Goal: Task Accomplishment & Management: Complete application form

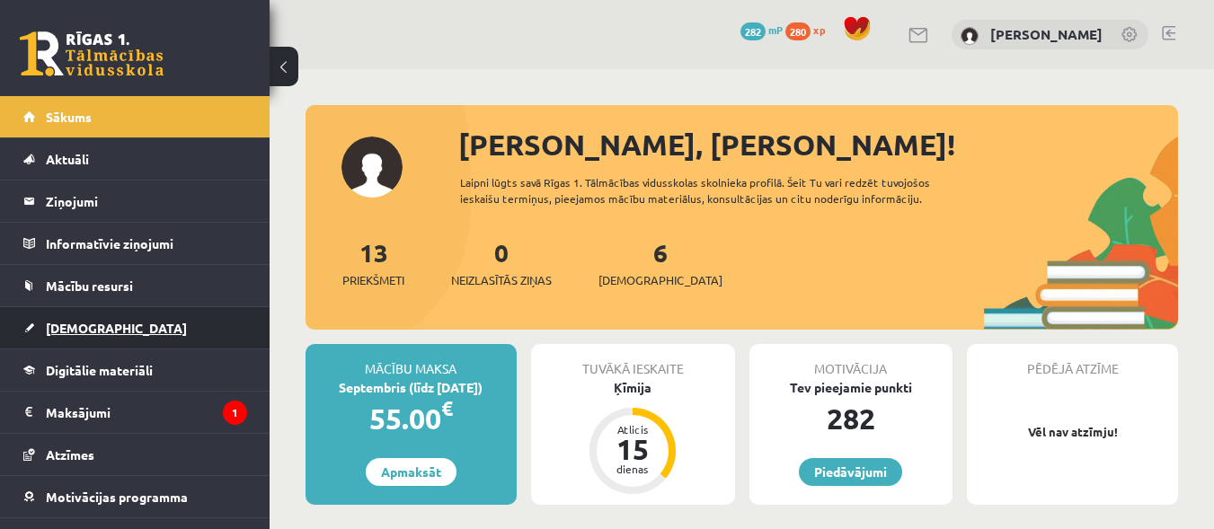
click at [78, 332] on span "[DEMOGRAPHIC_DATA]" at bounding box center [116, 328] width 141 height 16
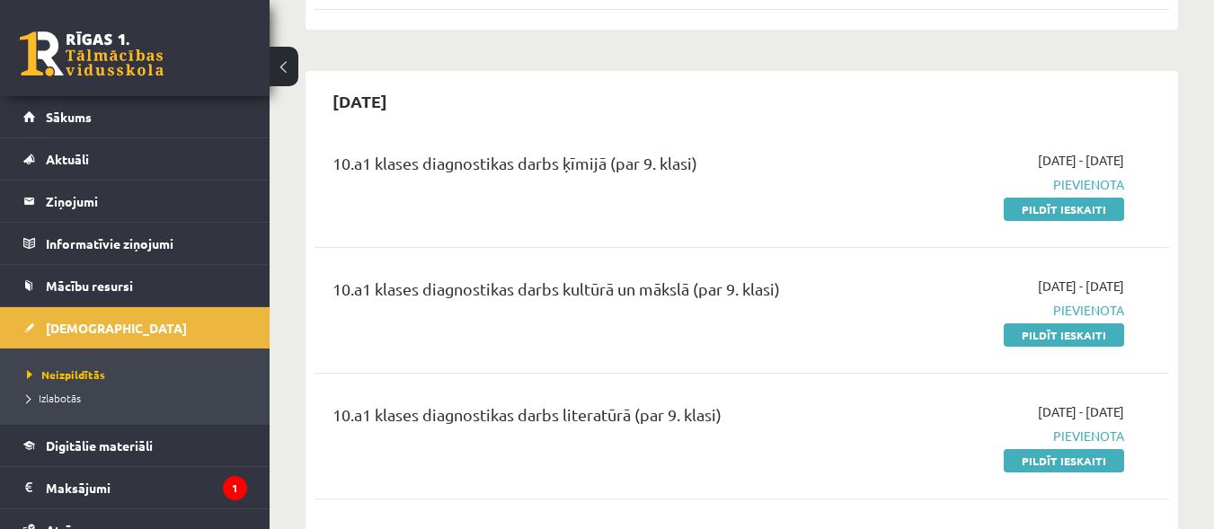
scroll to position [839, 0]
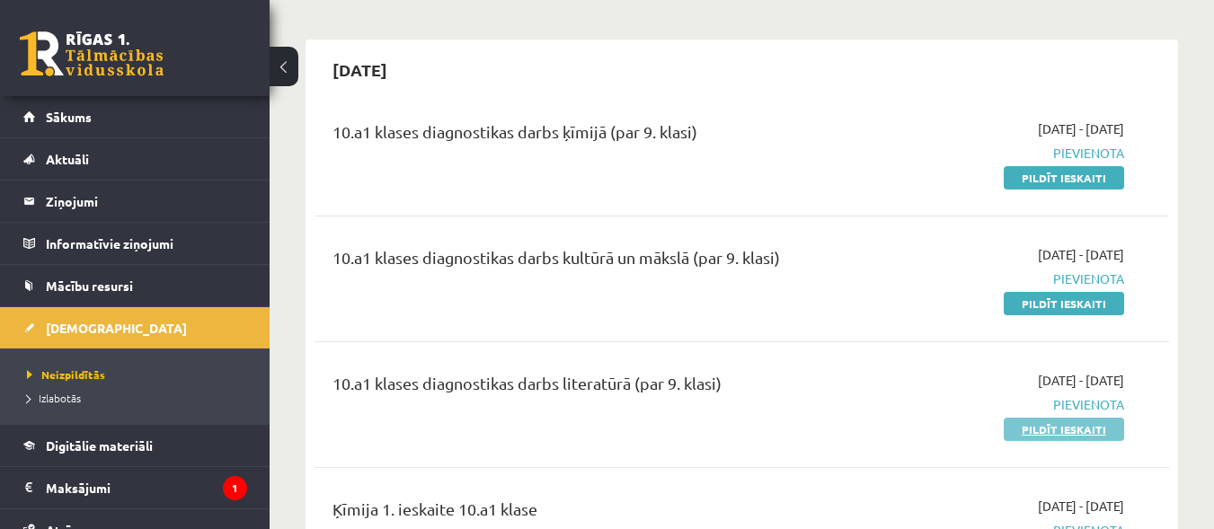
click at [1028, 433] on link "Pildīt ieskaiti" at bounding box center [1064, 429] width 120 height 23
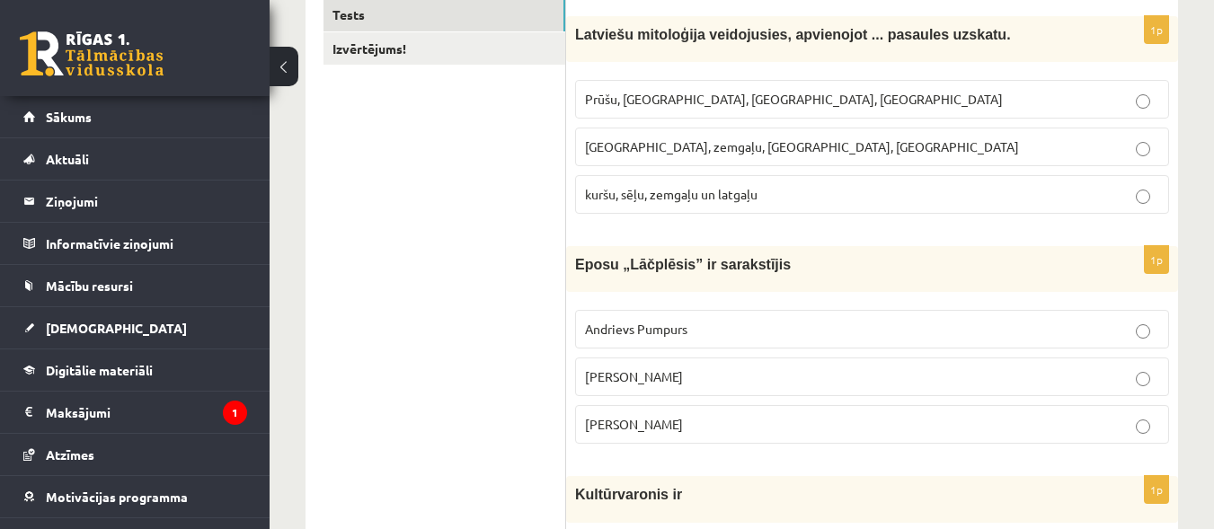
scroll to position [338, 0]
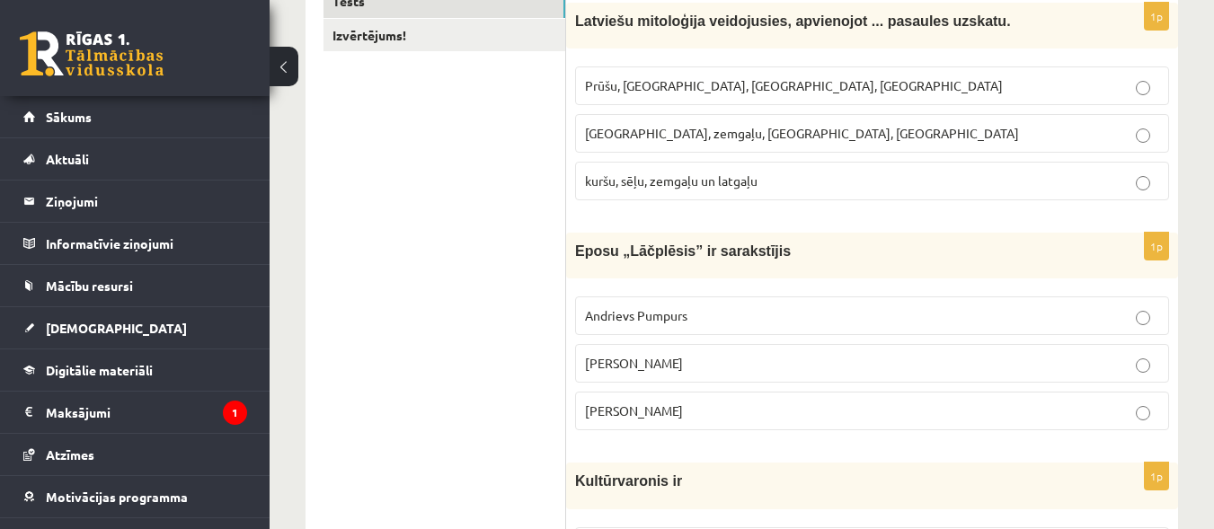
click at [991, 91] on p "Prūšu, [GEOGRAPHIC_DATA], [GEOGRAPHIC_DATA], [GEOGRAPHIC_DATA]" at bounding box center [872, 85] width 574 height 19
click at [965, 183] on p "kuršu, sēļu, zemgaļu un latgaļu" at bounding box center [872, 181] width 574 height 19
click at [957, 307] on p "Andrievs Pumpurs" at bounding box center [872, 315] width 574 height 19
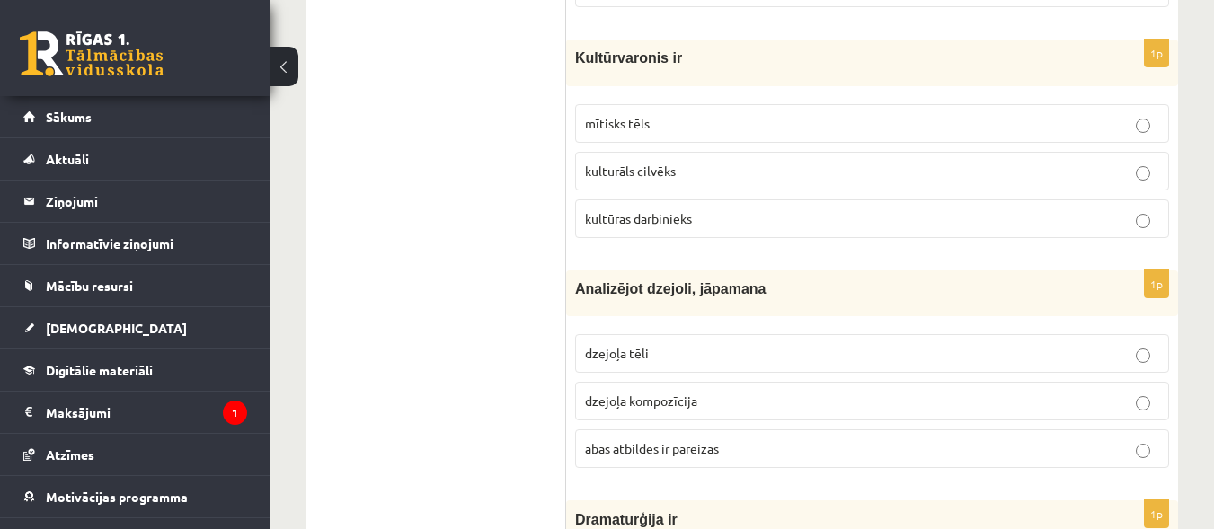
scroll to position [776, 0]
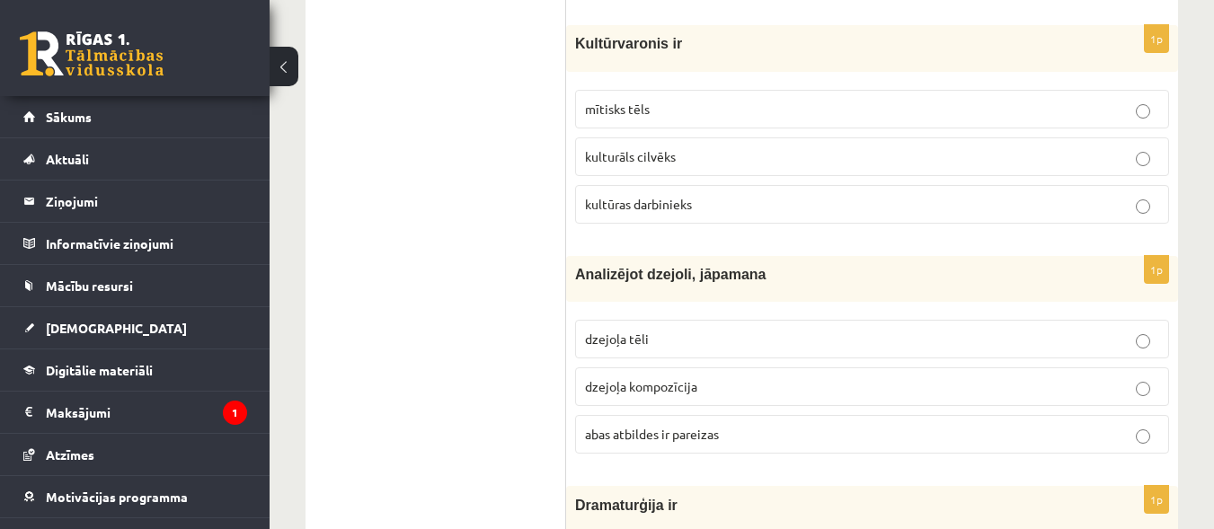
click at [887, 434] on p "abas atbildes ir pareizas" at bounding box center [872, 434] width 574 height 19
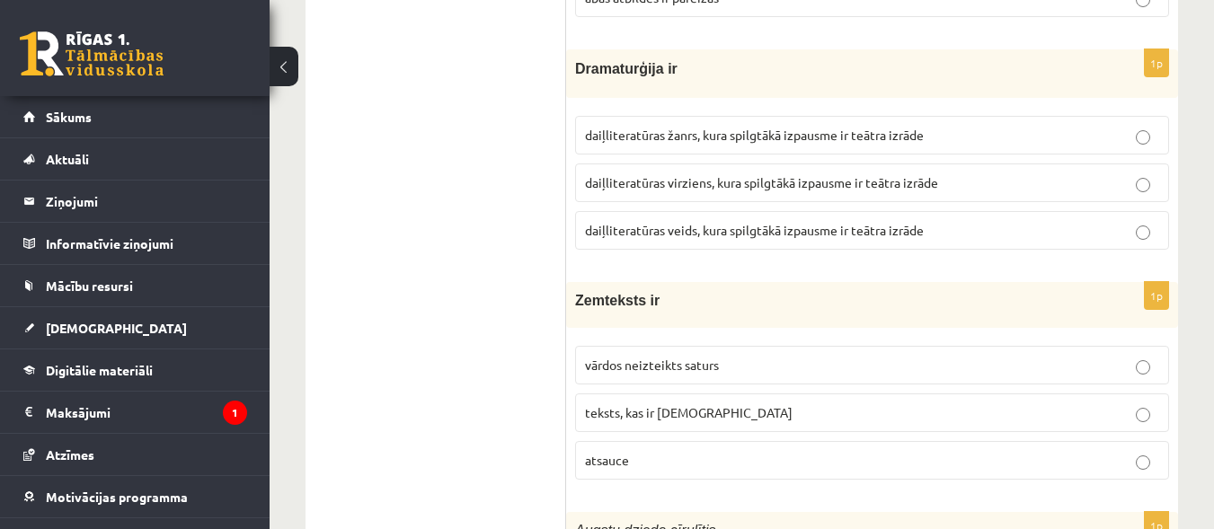
scroll to position [1226, 0]
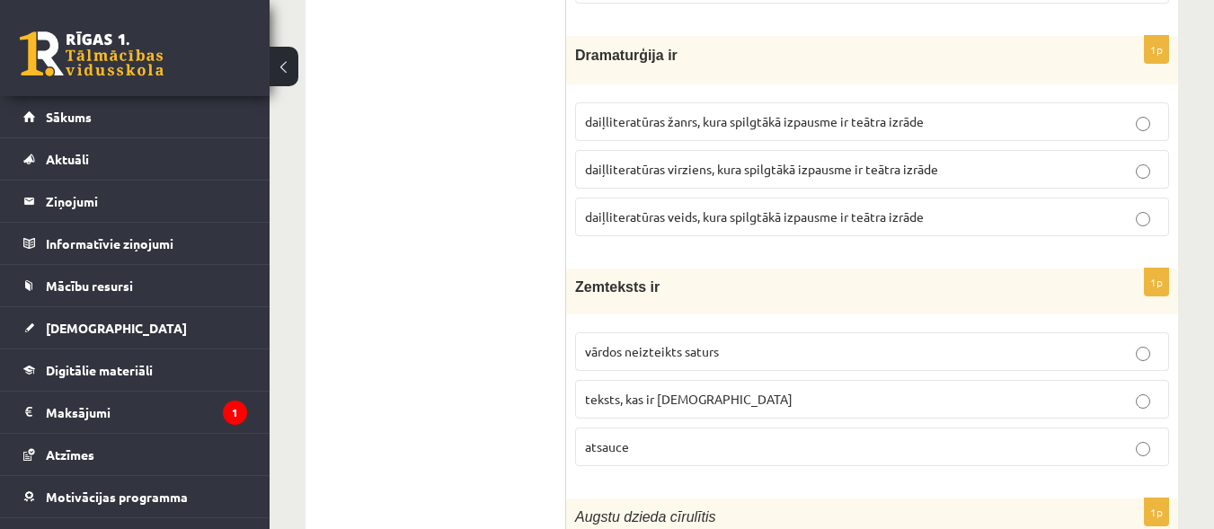
click at [1091, 122] on p "daiļliteratūras žanrs, kura spilgtākā izpausme ir teātra izrāde" at bounding box center [872, 121] width 574 height 19
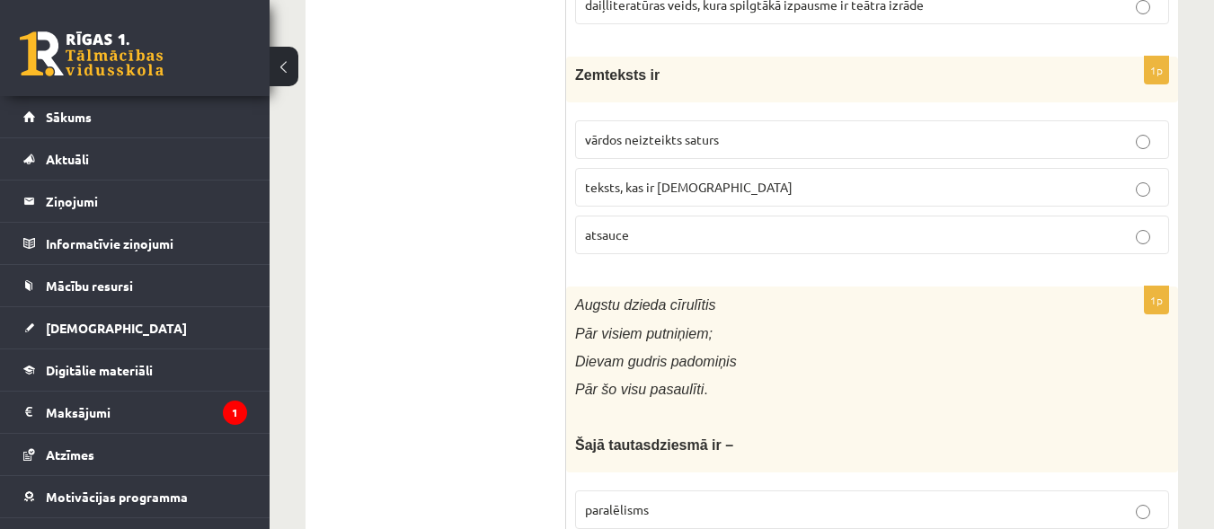
scroll to position [1451, 0]
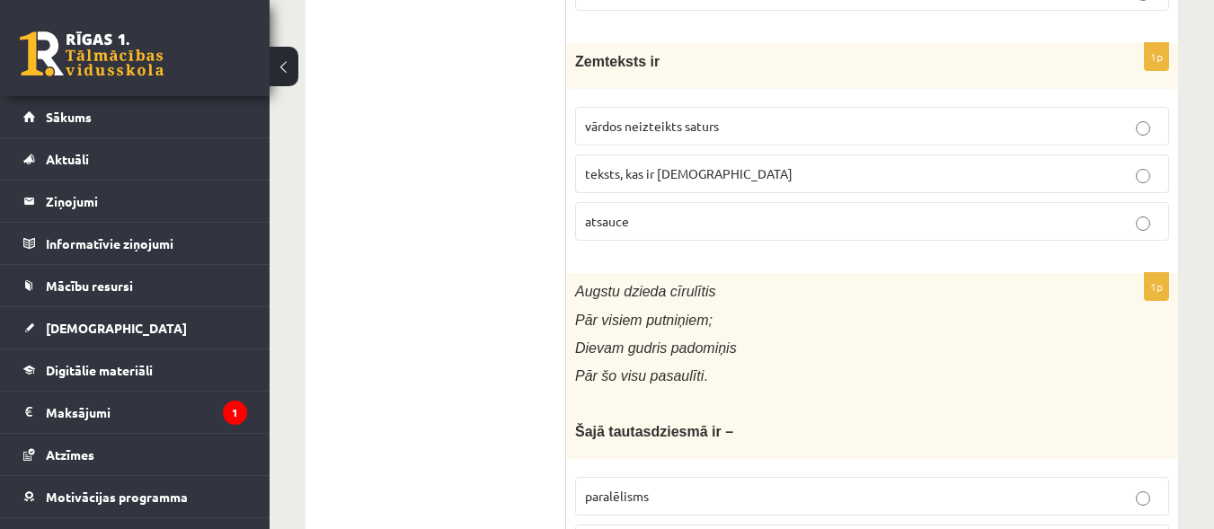
click at [991, 119] on p "vārdos neizteikts saturs" at bounding box center [872, 126] width 574 height 19
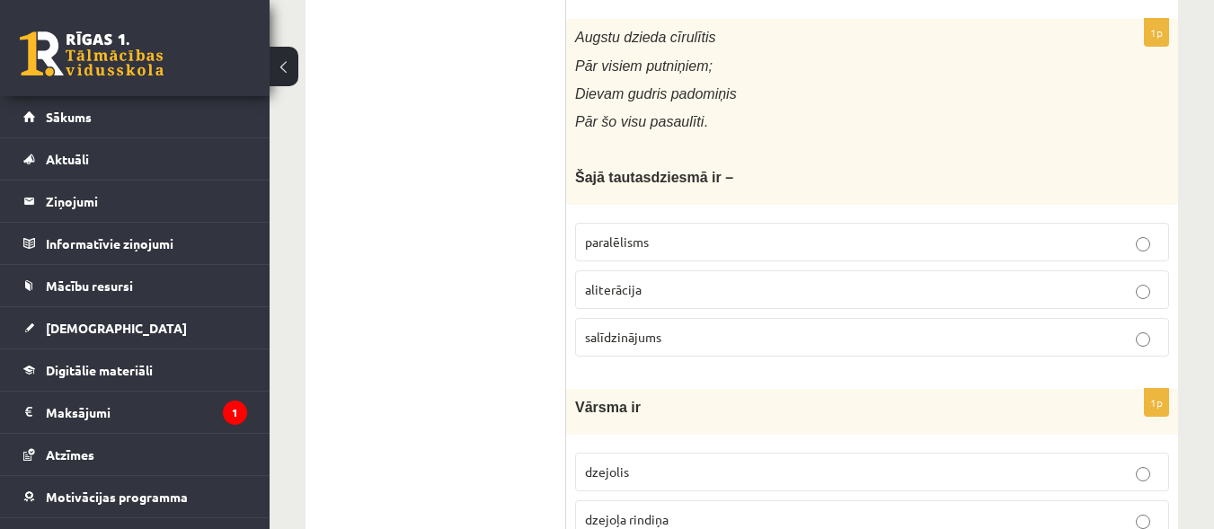
scroll to position [1719, 0]
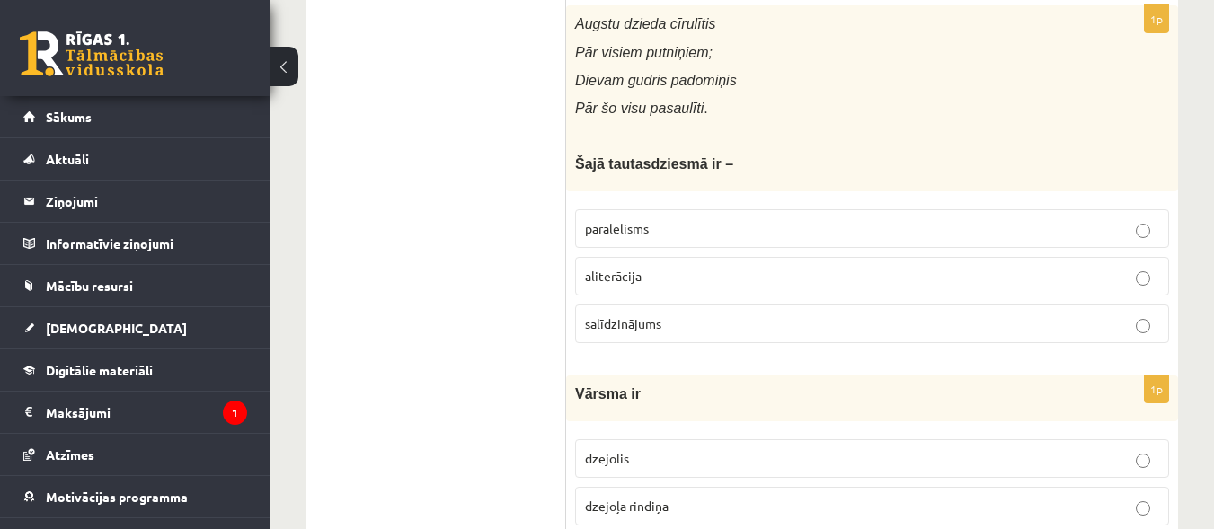
click at [1141, 244] on label "paralēlisms" at bounding box center [872, 228] width 594 height 39
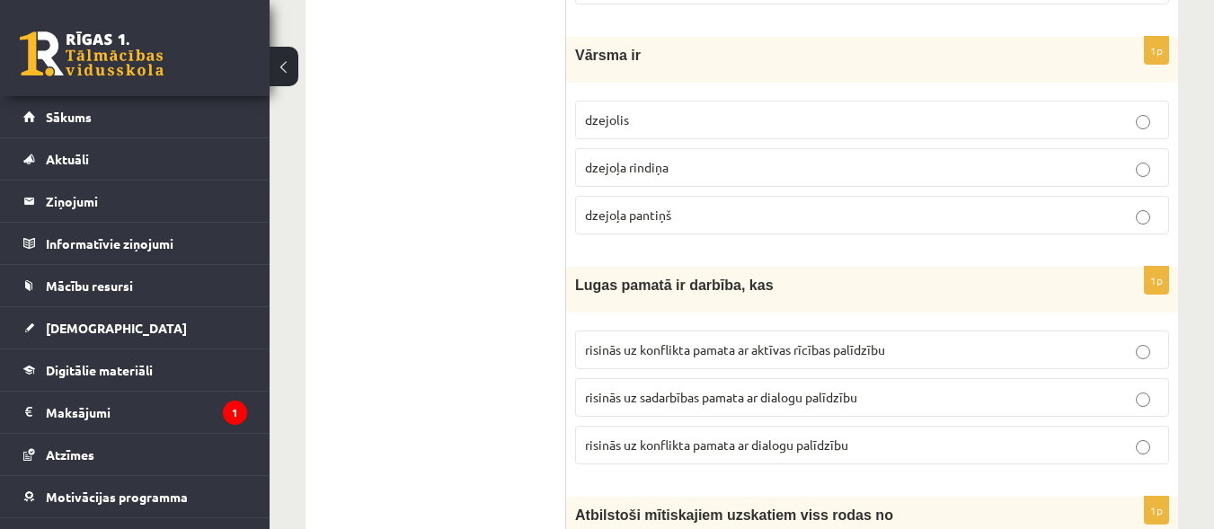
scroll to position [2071, 0]
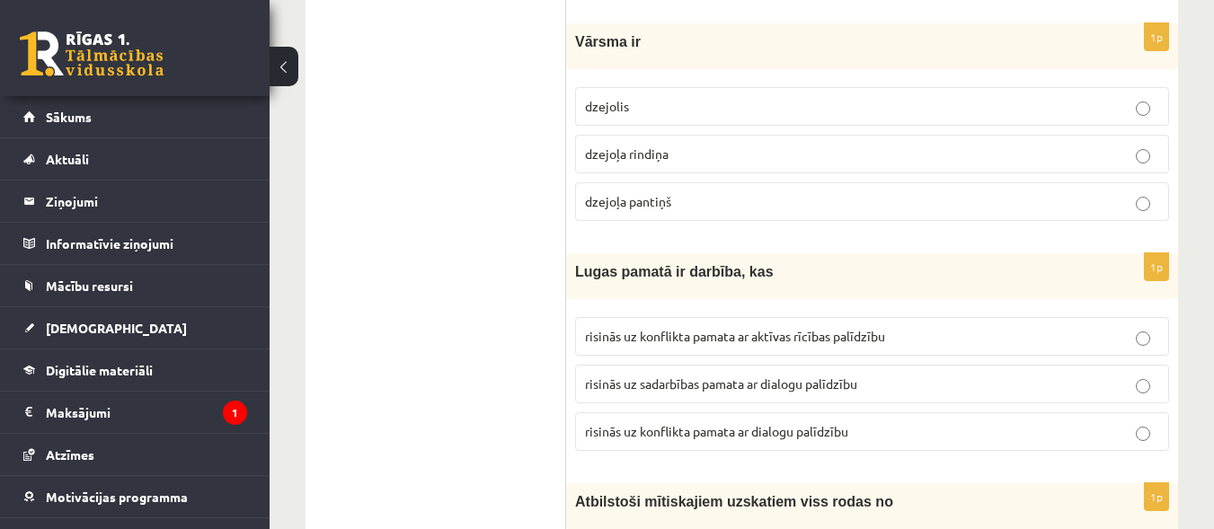
click at [1107, 172] on label "dzejoļa rindiņa" at bounding box center [872, 154] width 594 height 39
click at [916, 346] on p "risinās uz konflikta pamata ar aktīvas rīcības palīdzību" at bounding box center [872, 336] width 574 height 19
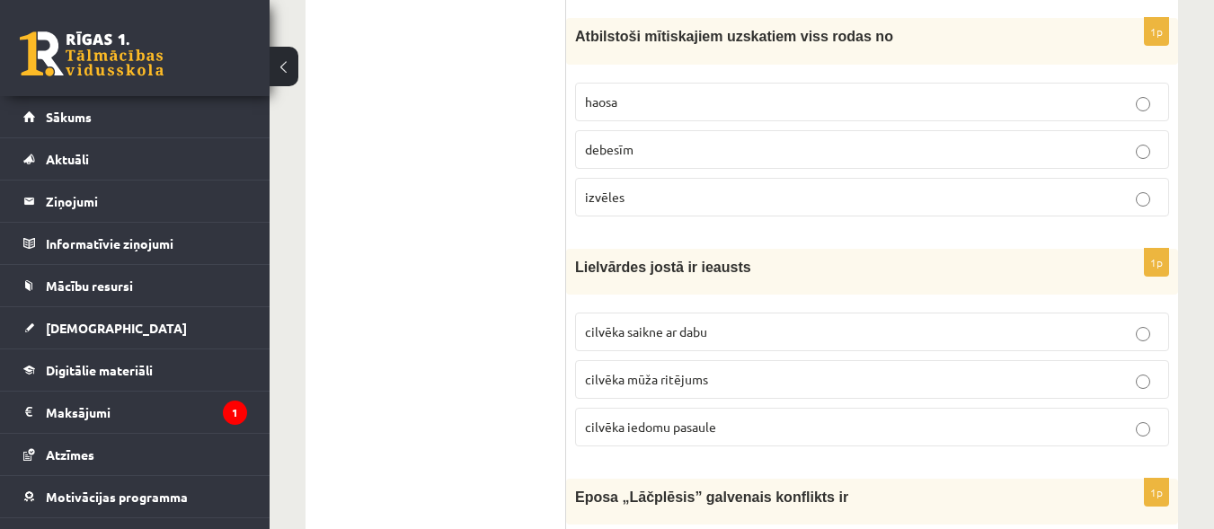
scroll to position [2522, 0]
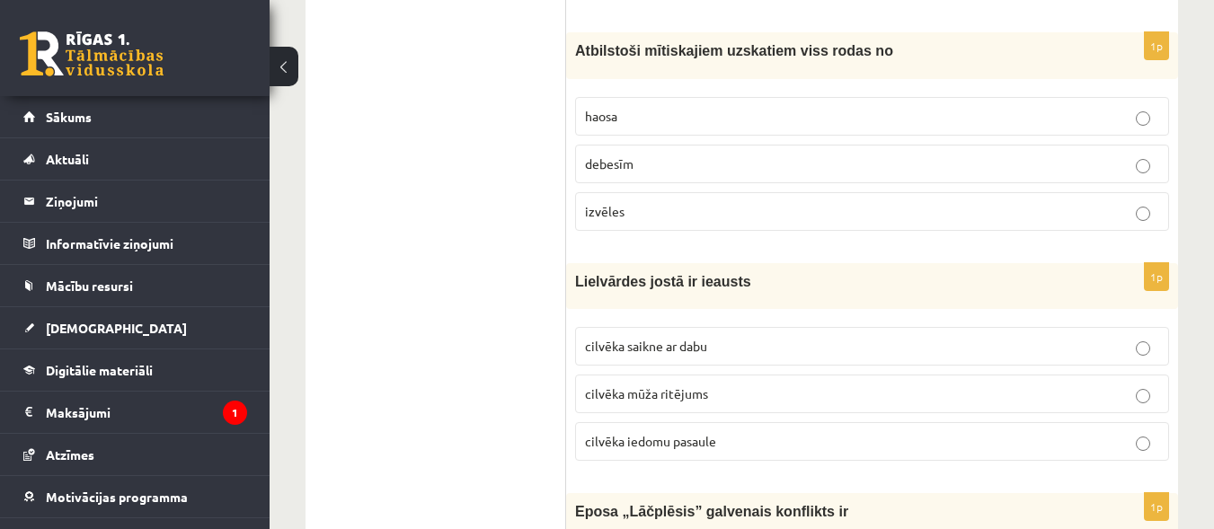
click at [1112, 129] on label "haosa" at bounding box center [872, 116] width 594 height 39
click at [1011, 418] on fieldset "cilvēka saikne ar dabu cilvēka mūža ritējums cilvēka iedomu pasaule" at bounding box center [872, 392] width 594 height 148
click at [1160, 379] on label "cilvēka mūža ritējums" at bounding box center [872, 394] width 594 height 39
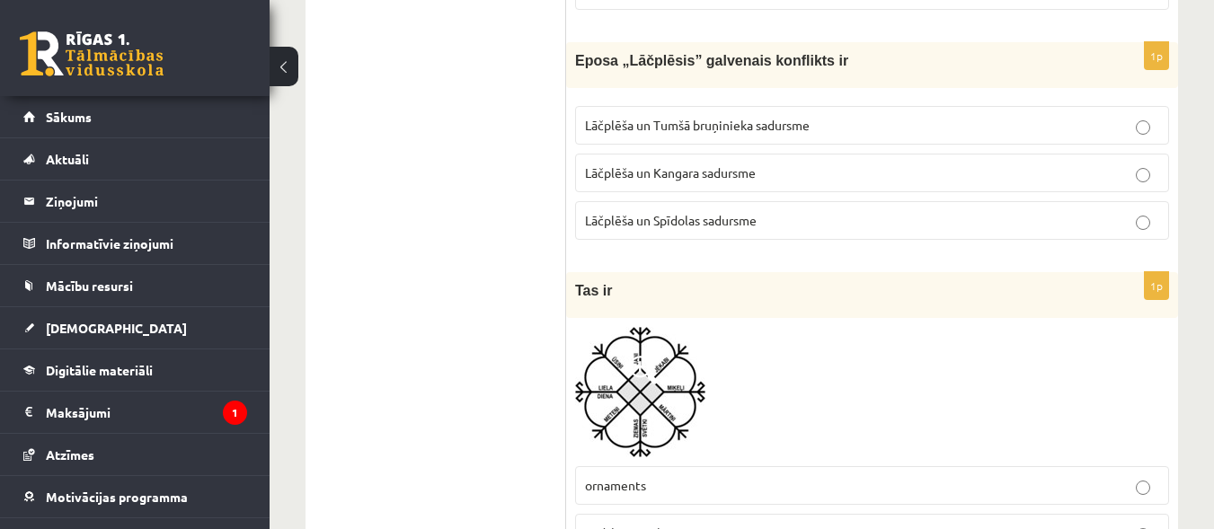
scroll to position [2988, 0]
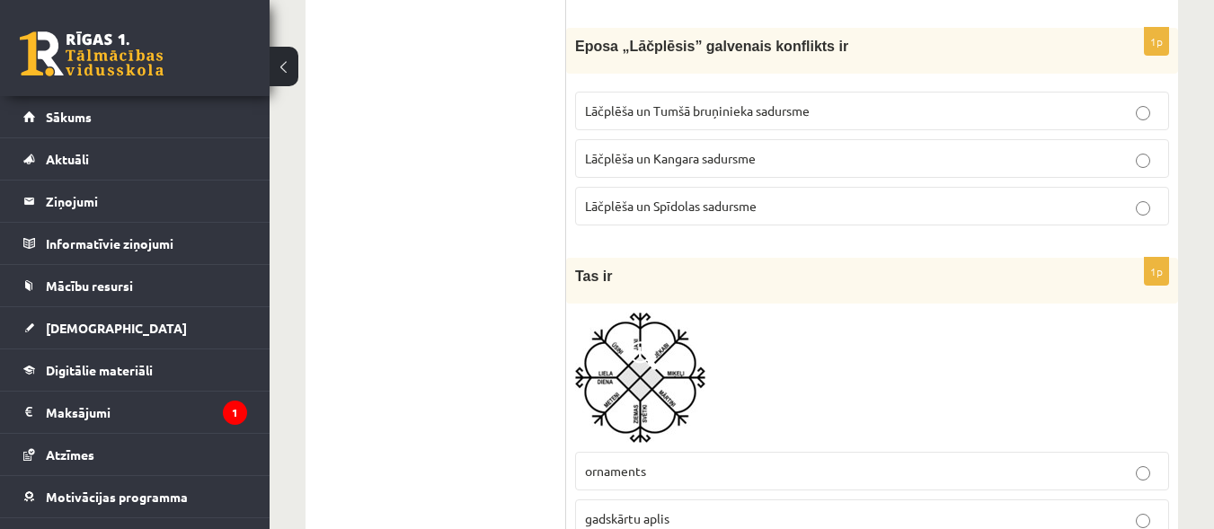
click at [1125, 160] on p "Lāčplēša un Kangara sadursme" at bounding box center [872, 158] width 574 height 19
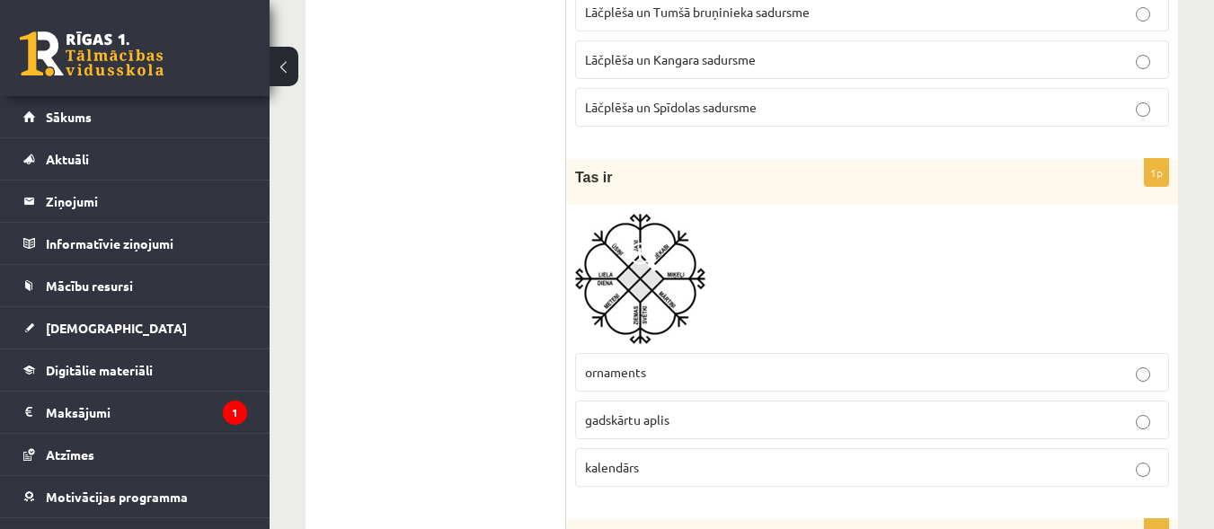
scroll to position [3100, 0]
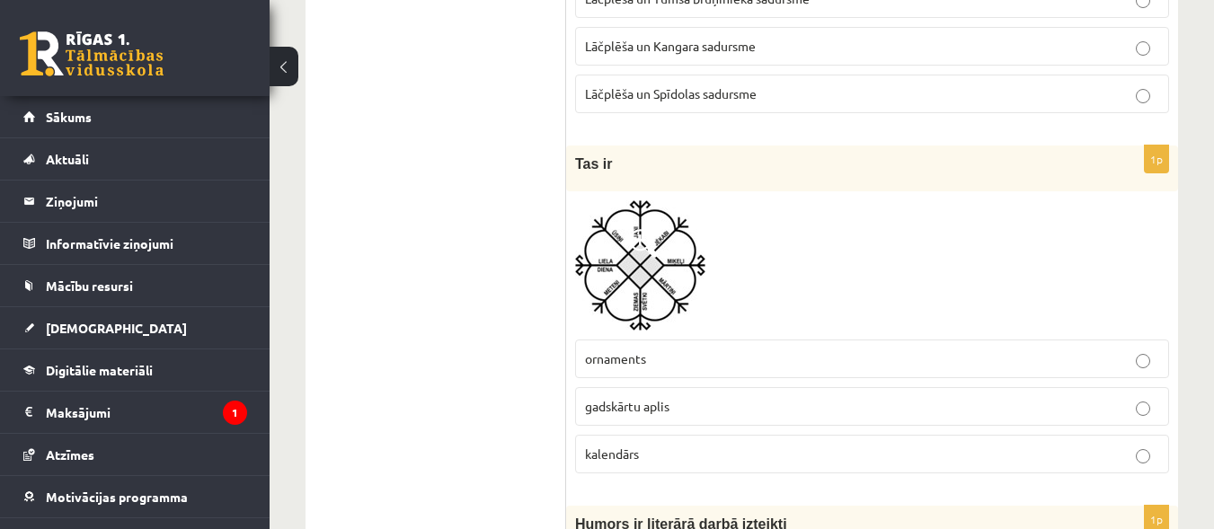
click at [1056, 394] on label "gadskārtu aplis" at bounding box center [872, 406] width 594 height 39
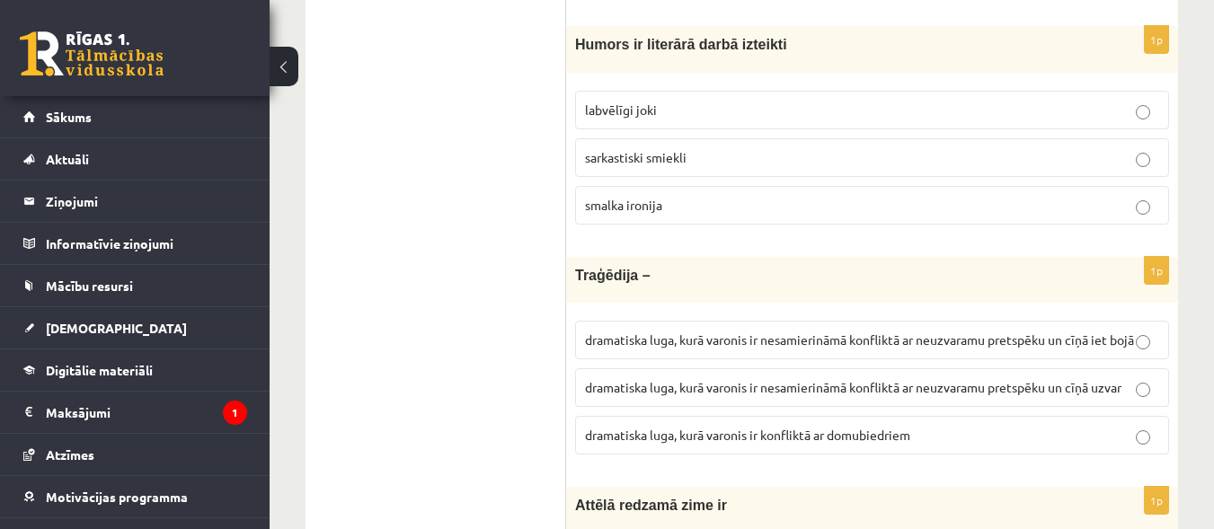
scroll to position [3594, 0]
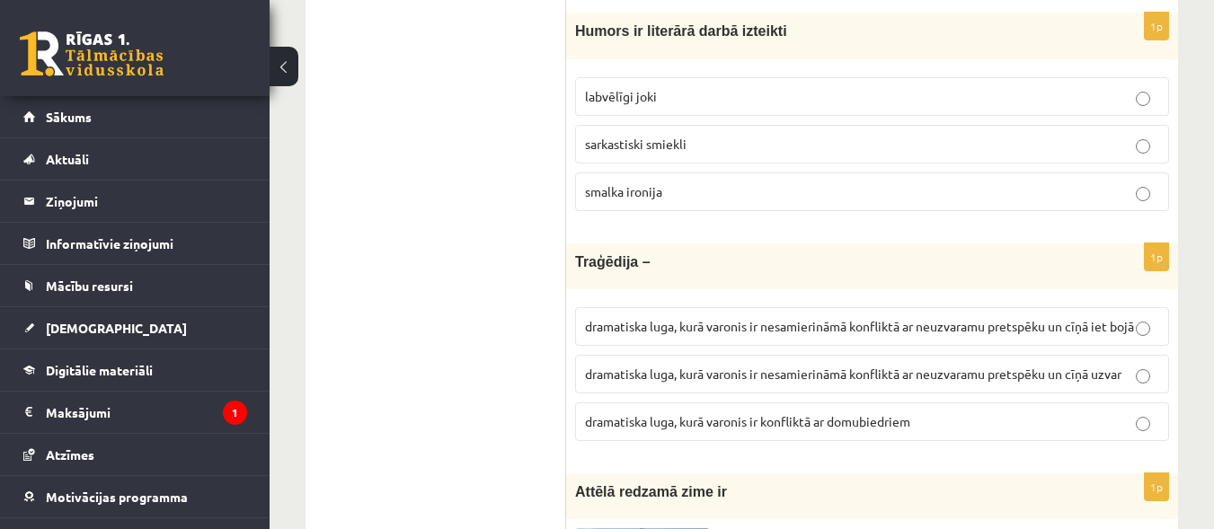
click at [1152, 202] on label "smalka ironija" at bounding box center [872, 192] width 594 height 39
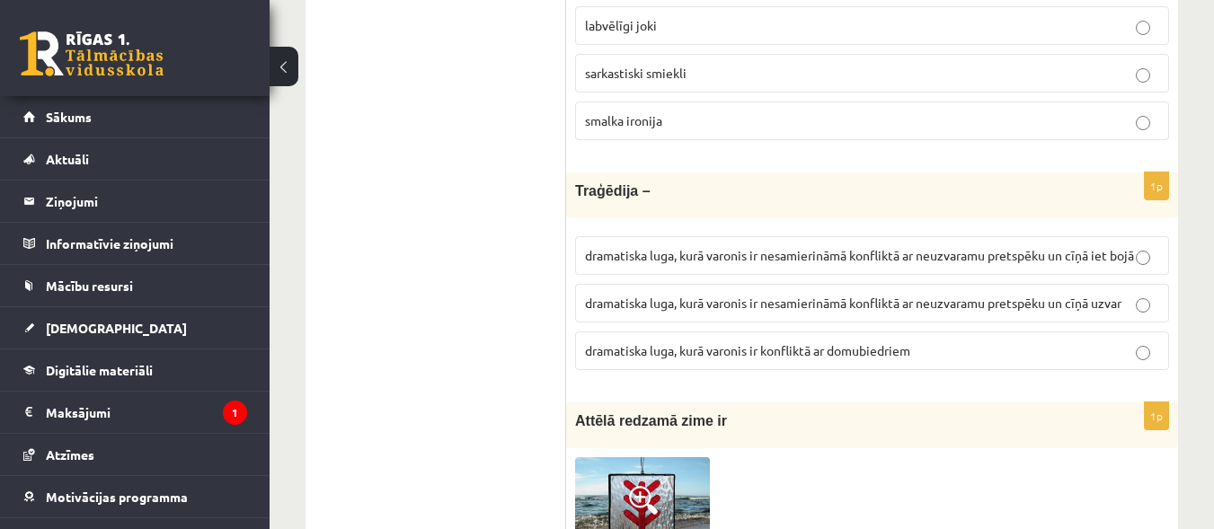
scroll to position [3678, 0]
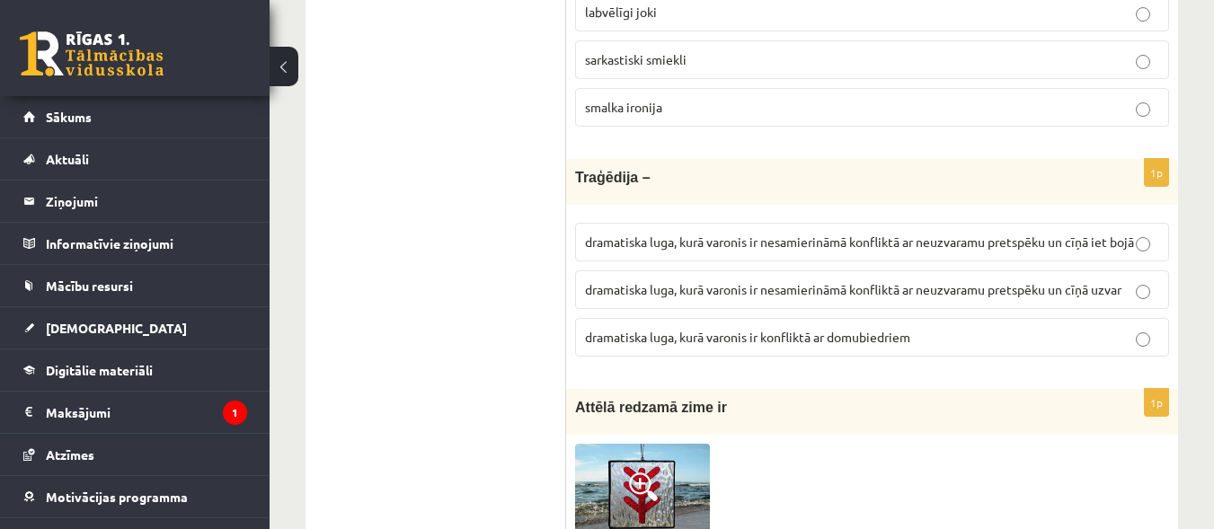
click at [1090, 252] on p "dramatiska luga, kurā varonis ir nesamierināmā konfliktā ar neuzvaramu pretspēk…" at bounding box center [872, 242] width 574 height 19
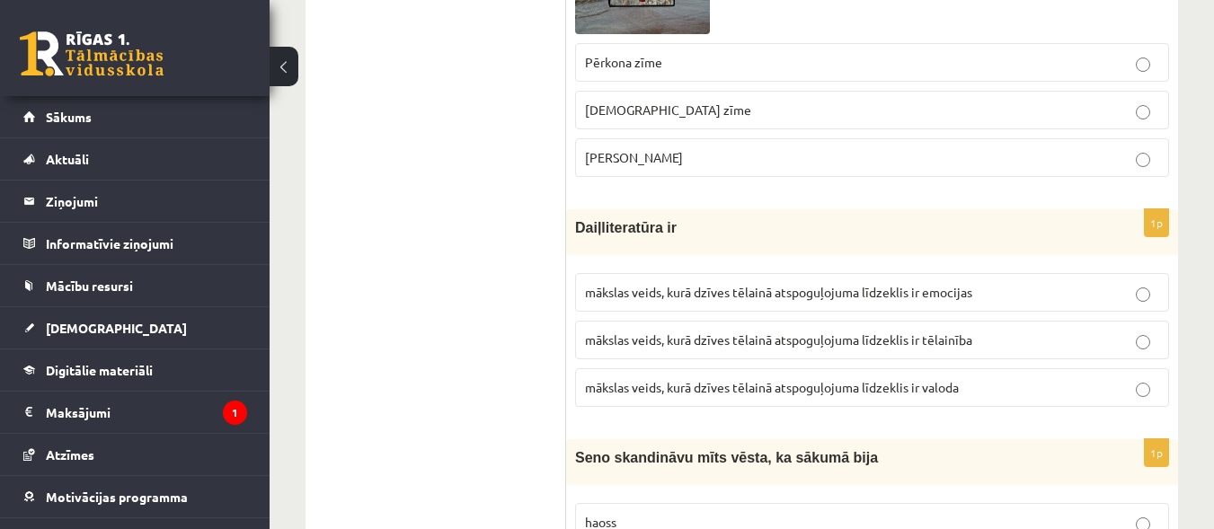
scroll to position [4214, 0]
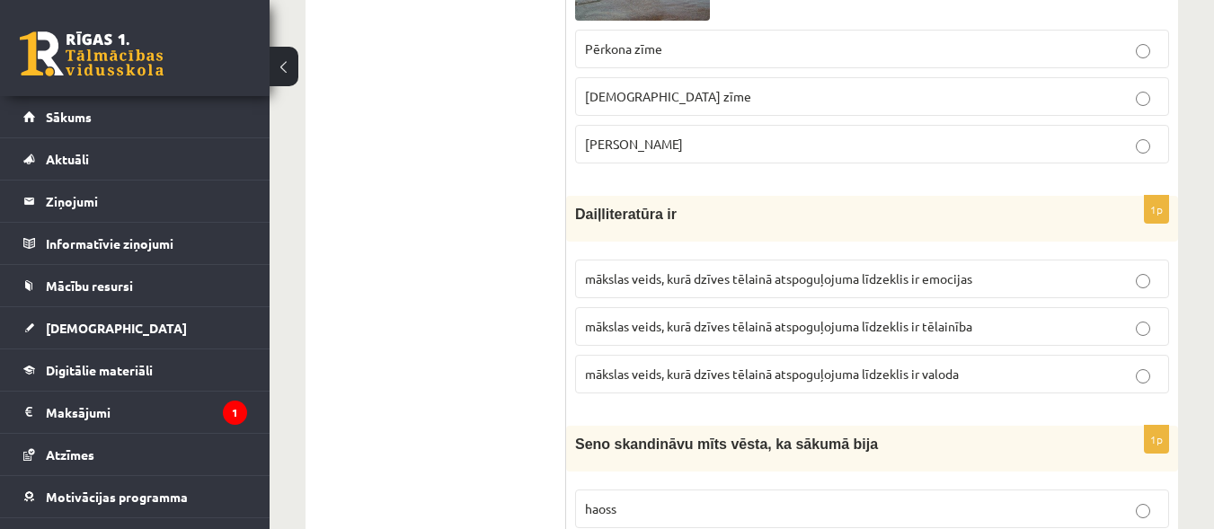
click at [1005, 394] on label "mākslas veids, kurā dzīves tēlainā atspoguļojuma līdzeklis ir valoda" at bounding box center [872, 374] width 594 height 39
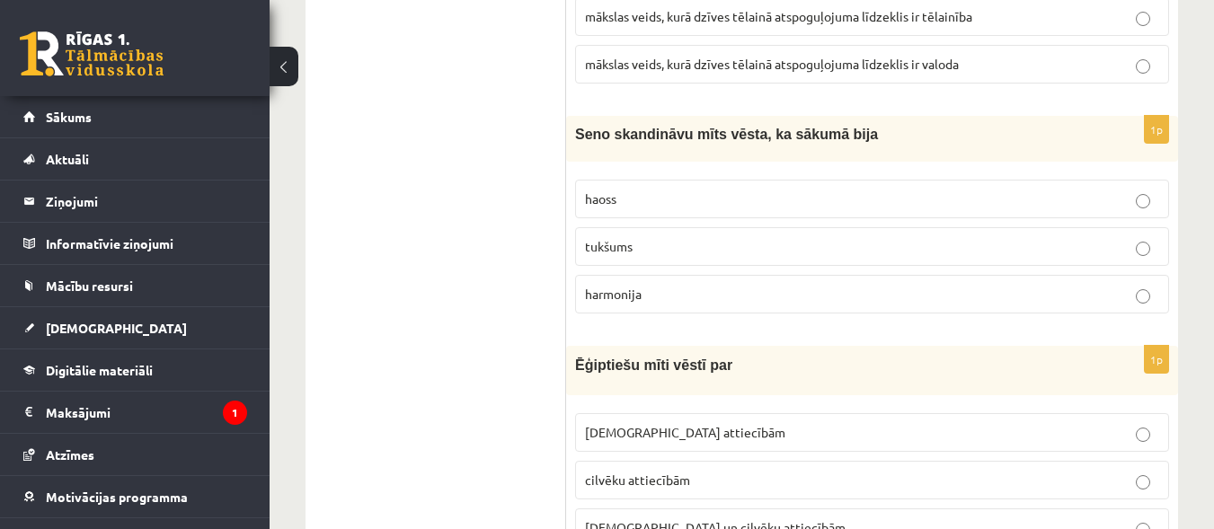
scroll to position [4622, 0]
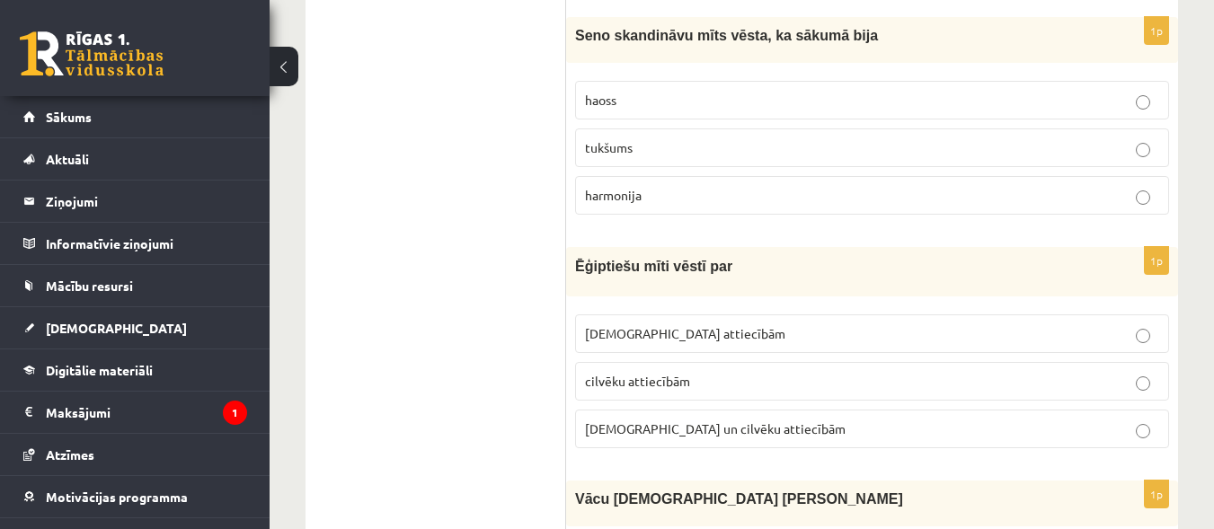
click at [1115, 110] on p "haoss" at bounding box center [872, 100] width 574 height 19
click at [907, 343] on p "[DEMOGRAPHIC_DATA] attiecībām" at bounding box center [872, 333] width 574 height 19
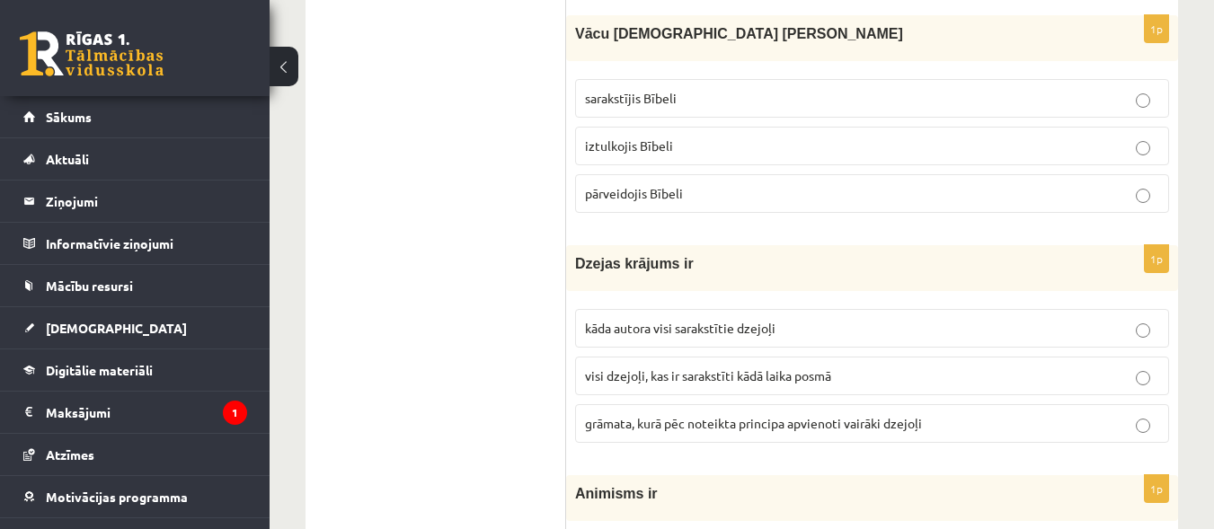
scroll to position [5101, 0]
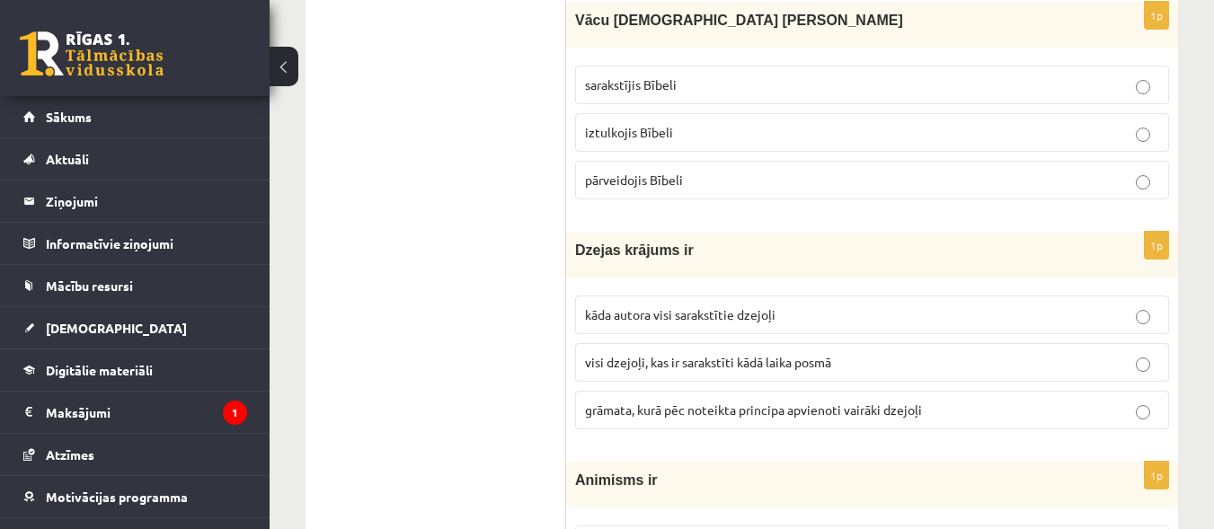
click at [965, 142] on p "iztulkojis Bībeli" at bounding box center [872, 132] width 574 height 19
click at [913, 418] on span "grāmata, kurā pēc noteikta principa apvienoti vairāki dzejoļi" at bounding box center [753, 410] width 337 height 16
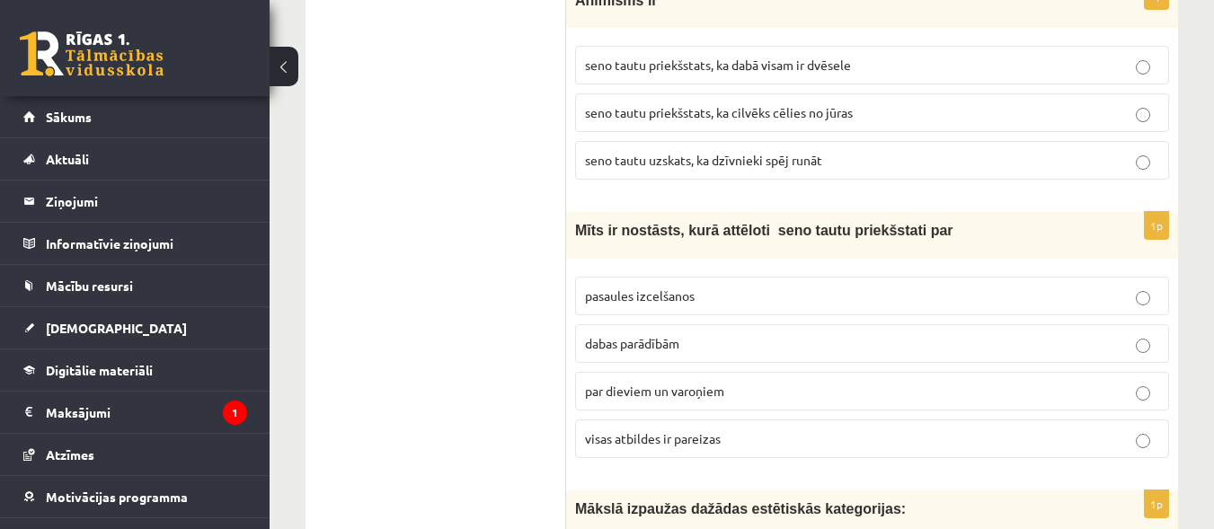
scroll to position [5567, 0]
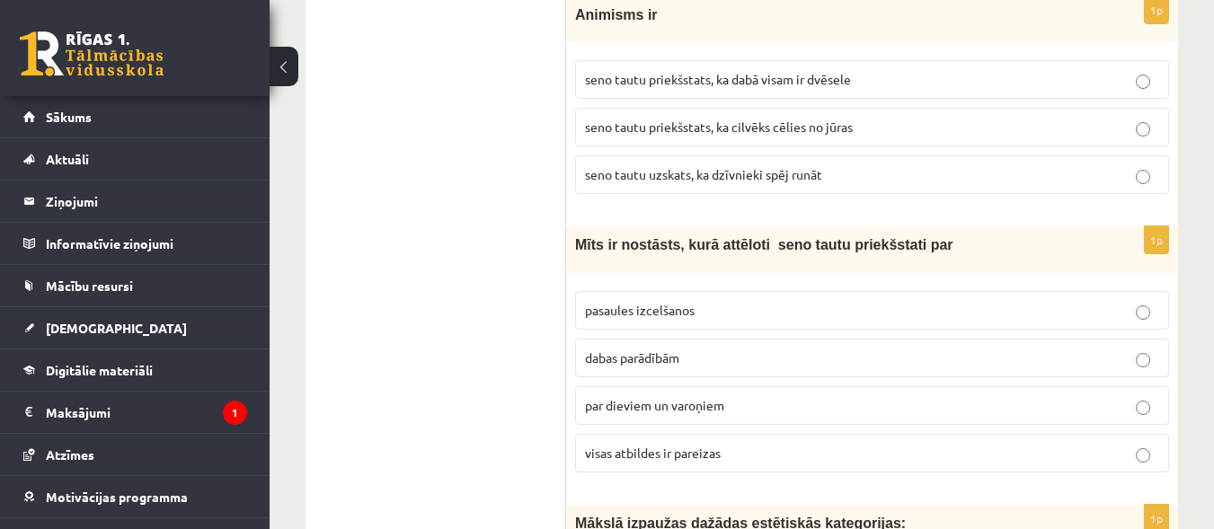
click at [982, 89] on p "seno tautu priekšstats, ka dabā visam ir dvēsele" at bounding box center [872, 79] width 574 height 19
click at [863, 463] on p "visas atbildes ir pareizas" at bounding box center [872, 453] width 574 height 19
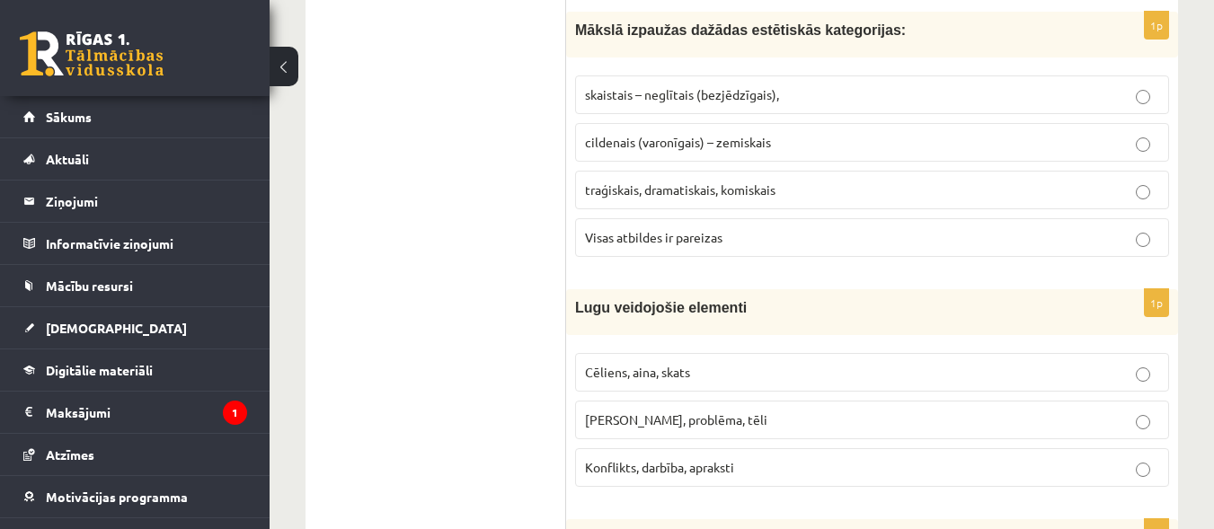
scroll to position [6075, 0]
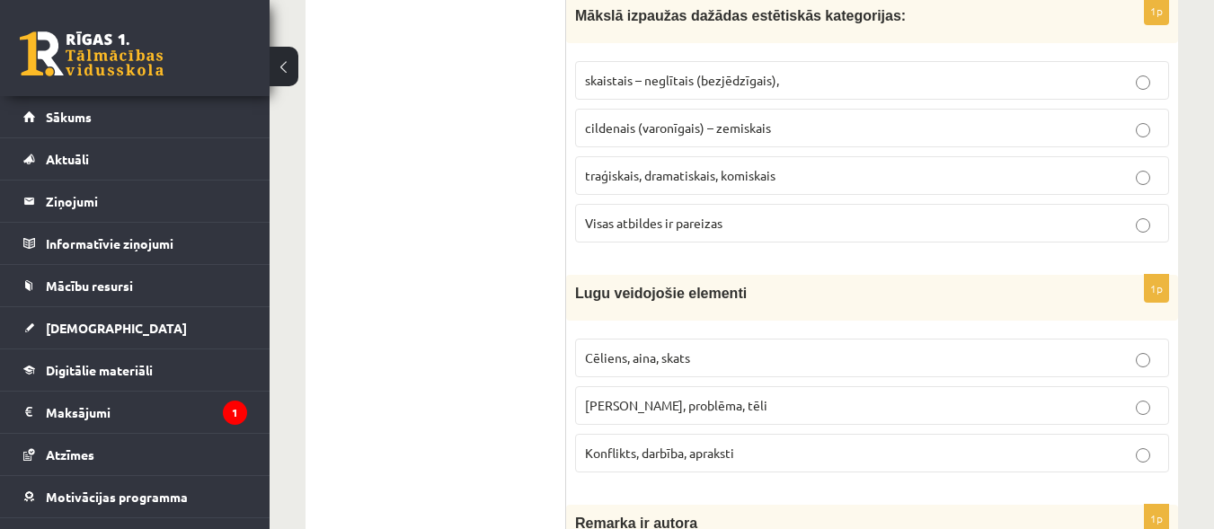
click at [1050, 368] on p "Cēliens, aina, skats" at bounding box center [872, 358] width 574 height 19
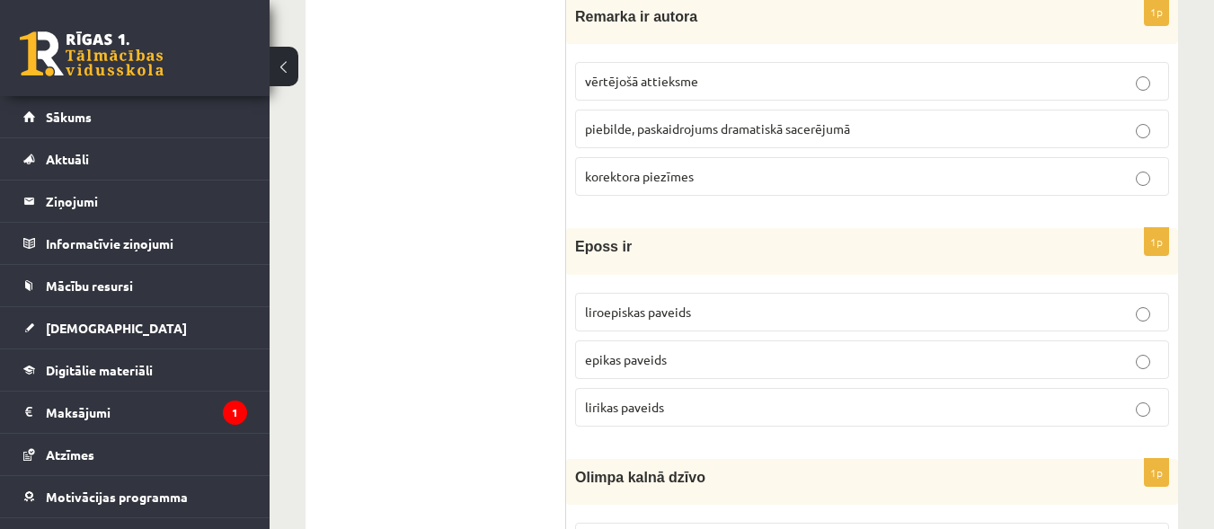
scroll to position [6596, 0]
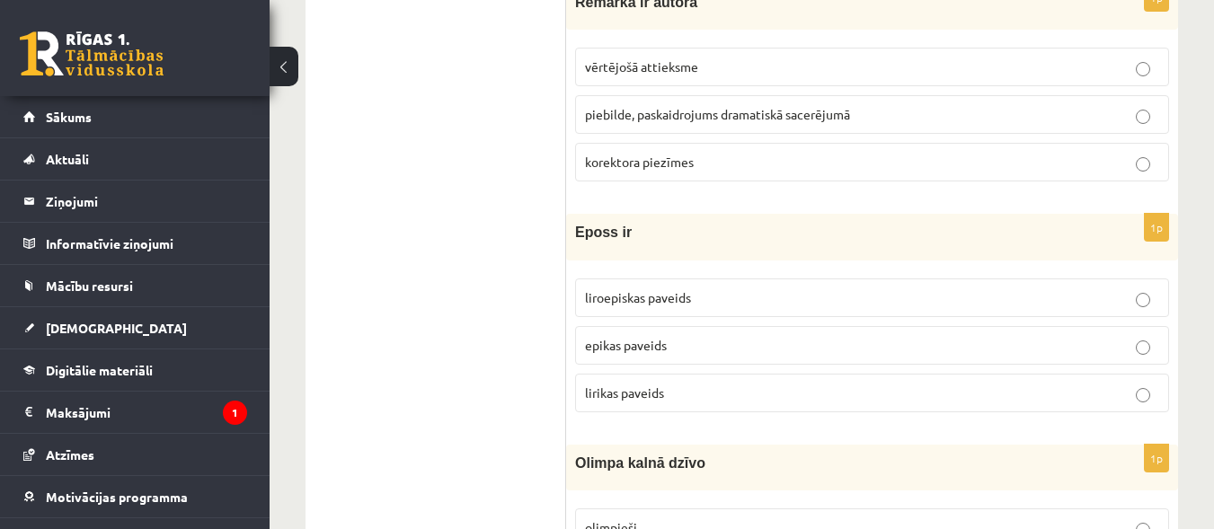
click at [894, 124] on p "piebilde, paskaidrojums dramatiskā sacerējumā" at bounding box center [872, 114] width 574 height 19
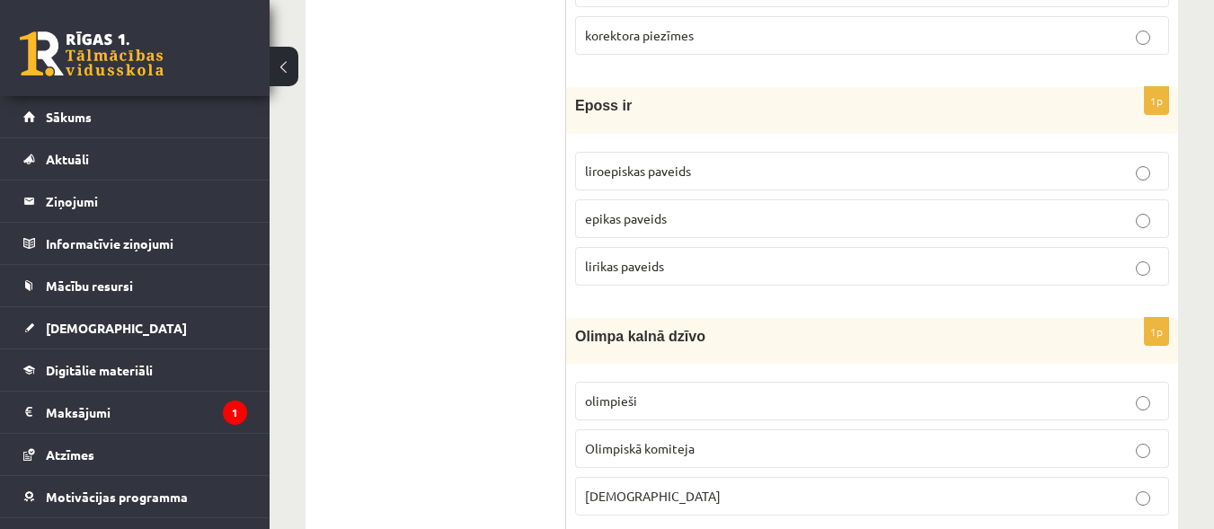
scroll to position [6750, 0]
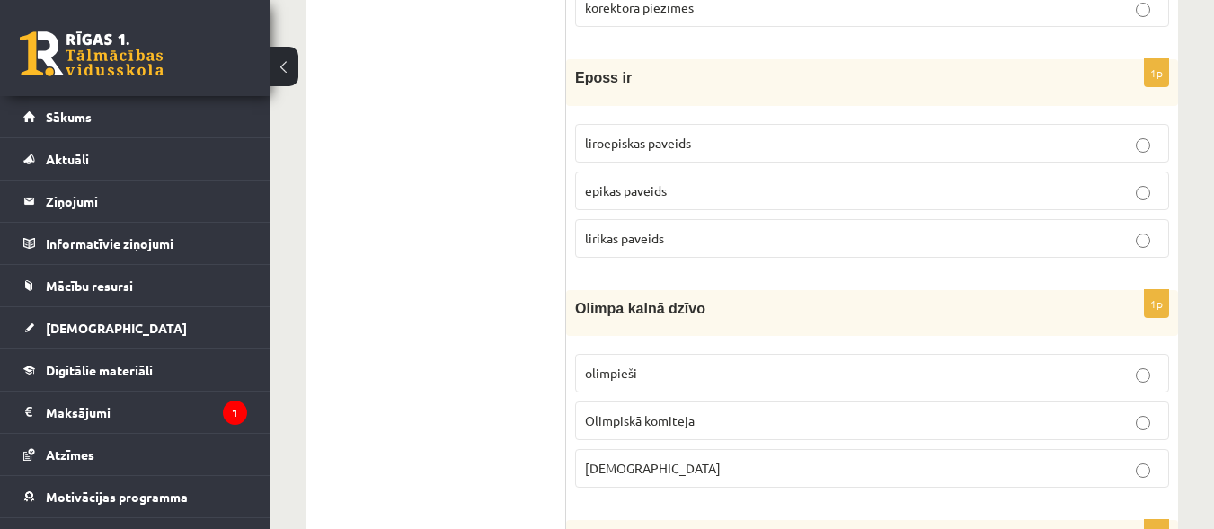
click at [886, 210] on label "epikas paveids" at bounding box center [872, 191] width 594 height 39
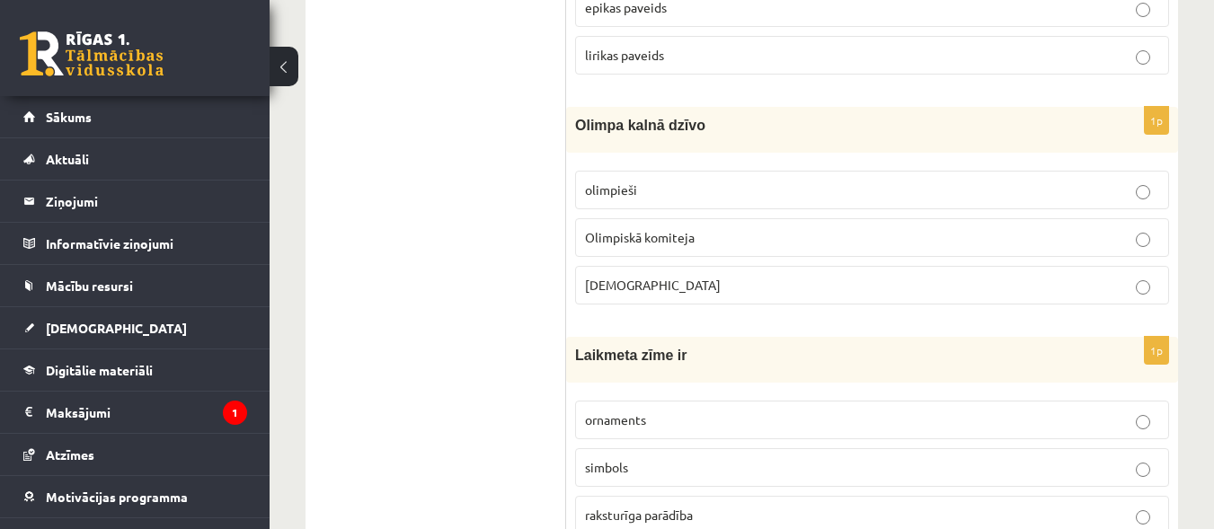
scroll to position [7047, 0]
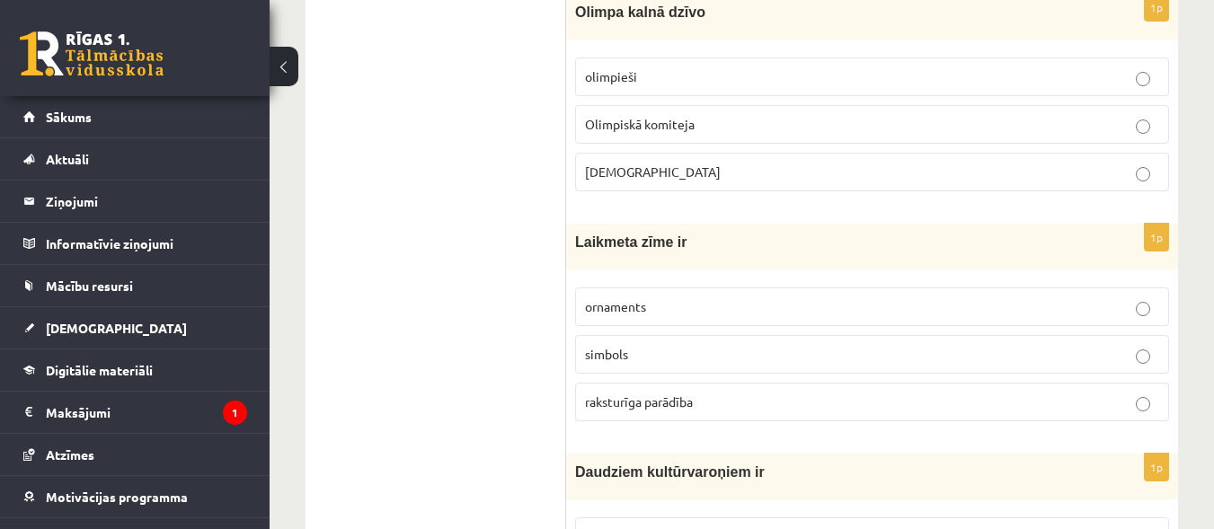
click at [1009, 86] on p "olimpieši" at bounding box center [872, 76] width 574 height 19
click at [797, 412] on p "raksturīga parādība" at bounding box center [872, 402] width 574 height 19
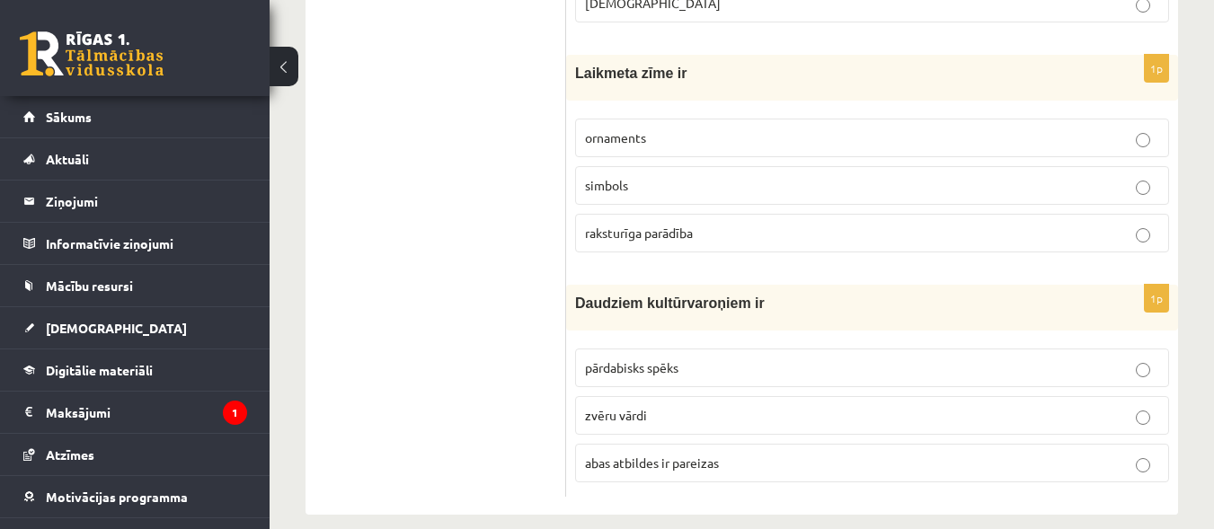
scroll to position [7258, 0]
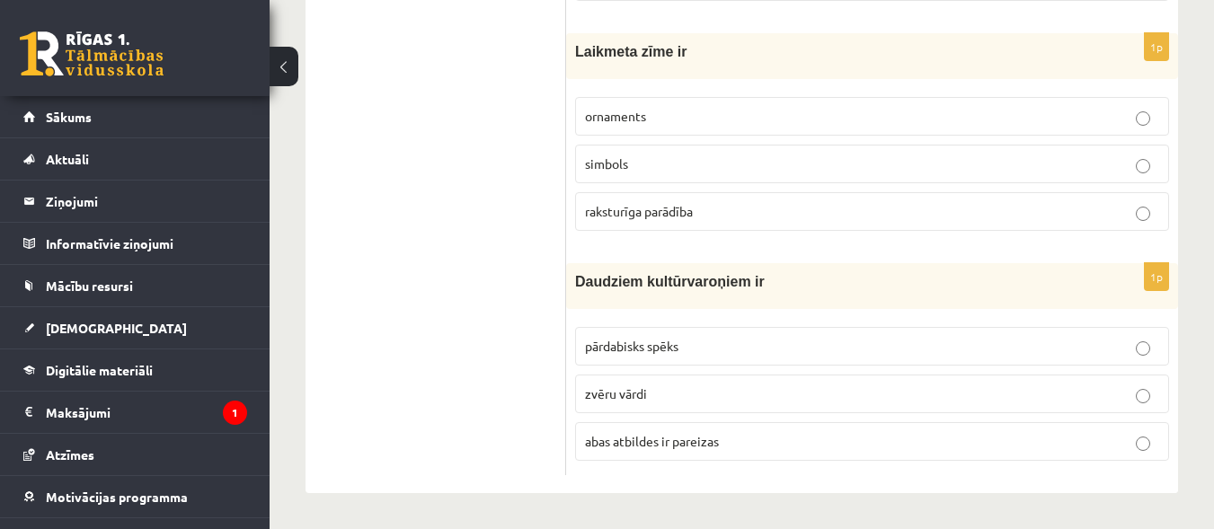
click at [892, 447] on p "abas atbildes ir pareizas" at bounding box center [872, 441] width 574 height 19
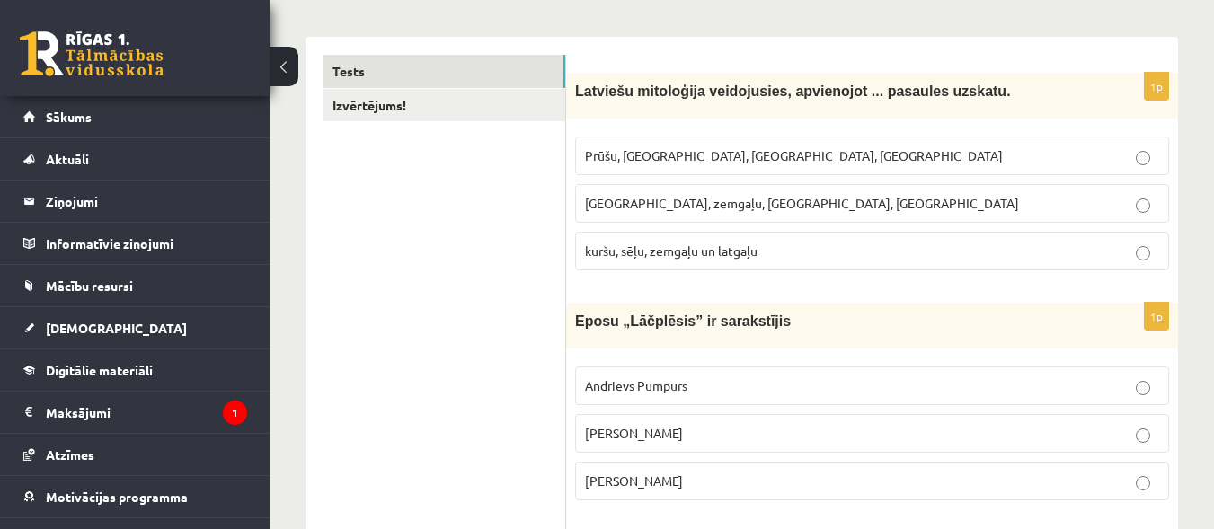
scroll to position [211, 0]
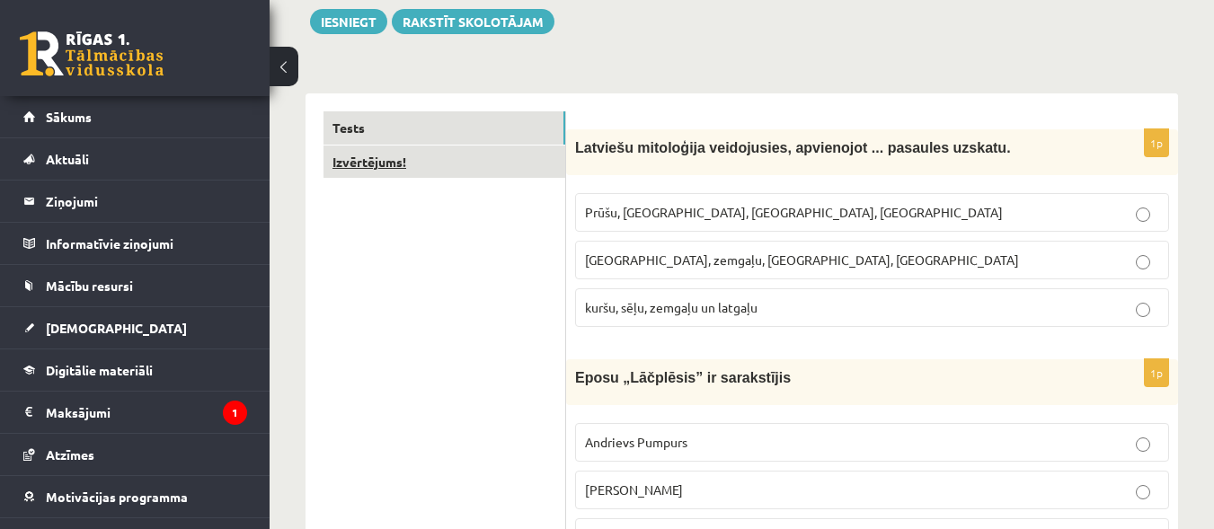
click at [452, 168] on link "Izvērtējums!" at bounding box center [445, 162] width 242 height 33
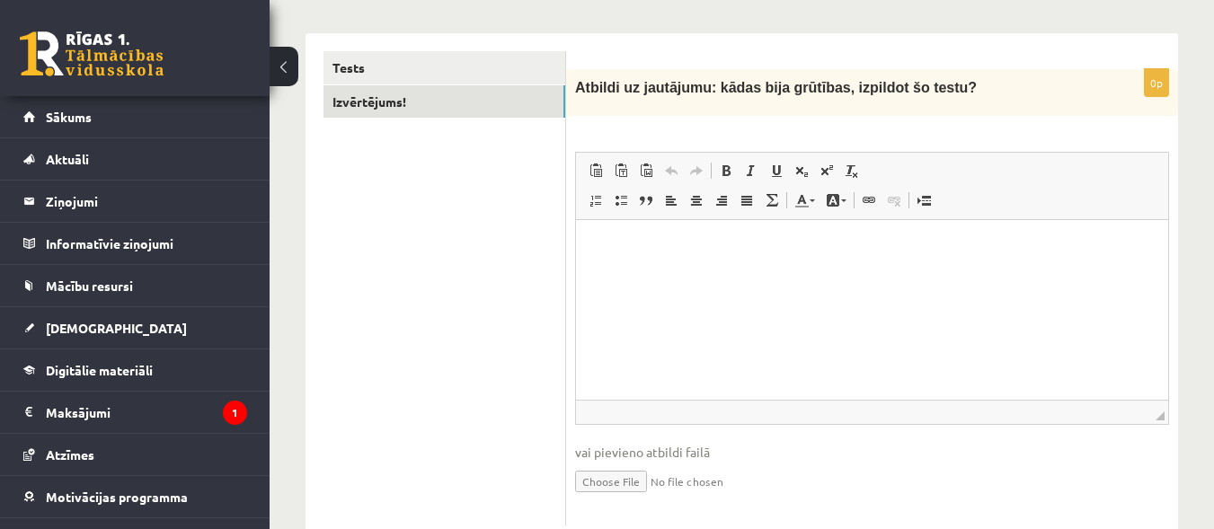
scroll to position [265, 0]
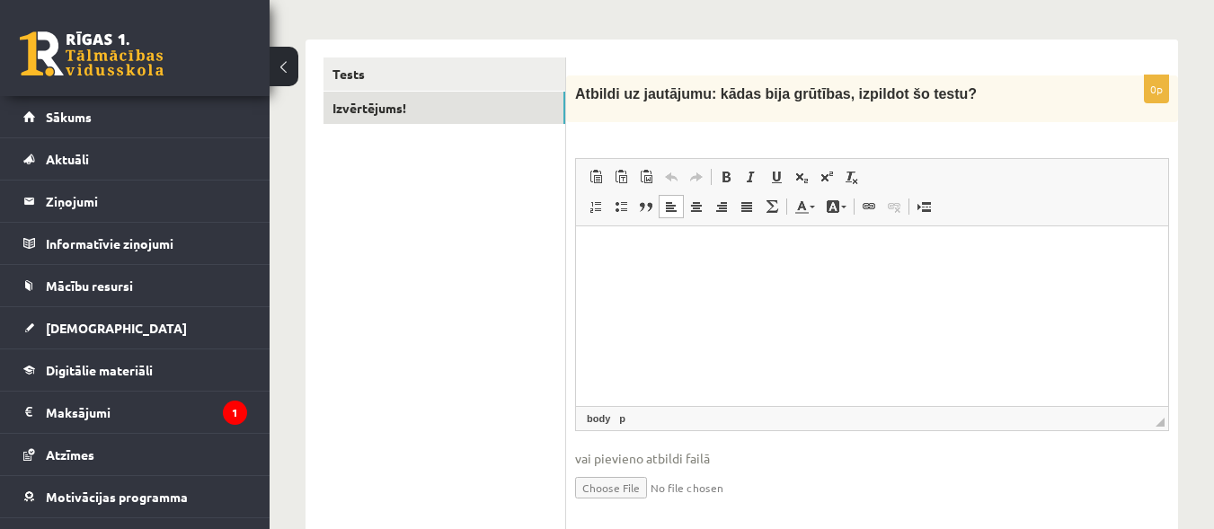
click at [744, 266] on html at bounding box center [872, 253] width 592 height 55
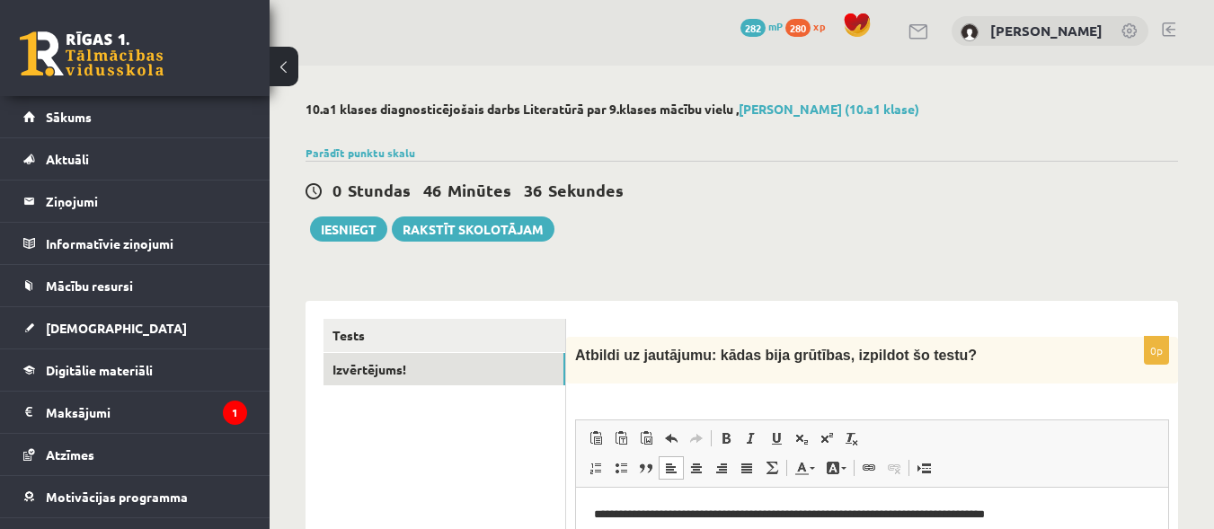
scroll to position [0, 0]
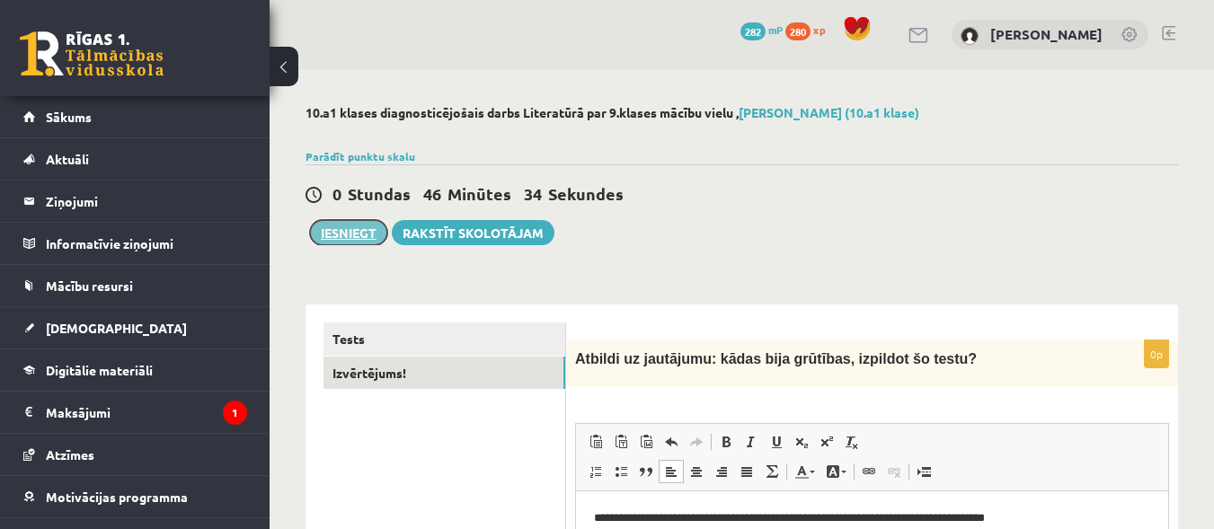
click at [344, 231] on button "Iesniegt" at bounding box center [348, 232] width 77 height 25
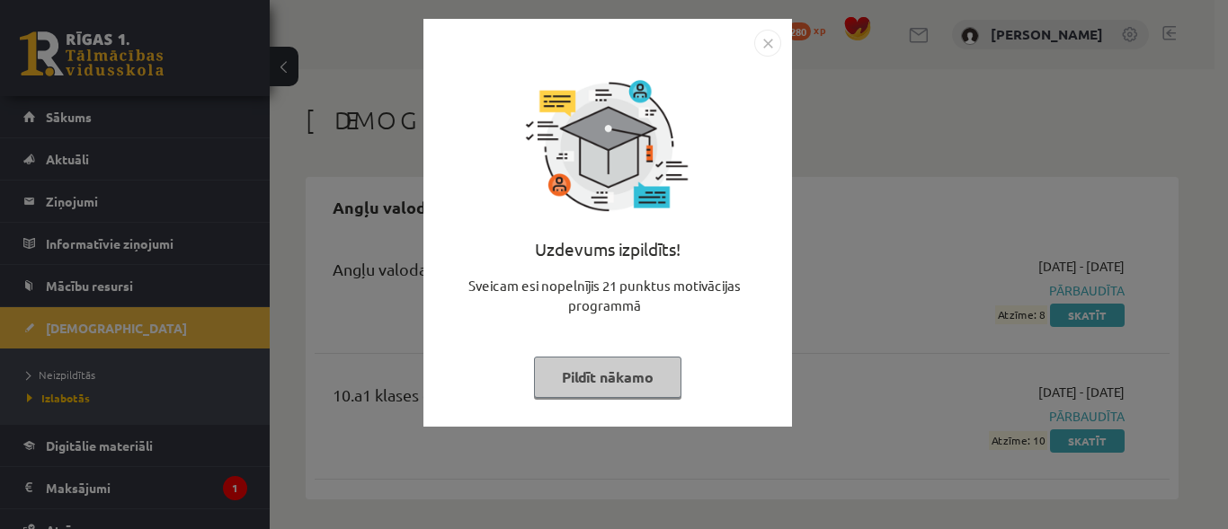
click at [629, 388] on button "Pildīt nākamo" at bounding box center [607, 377] width 147 height 41
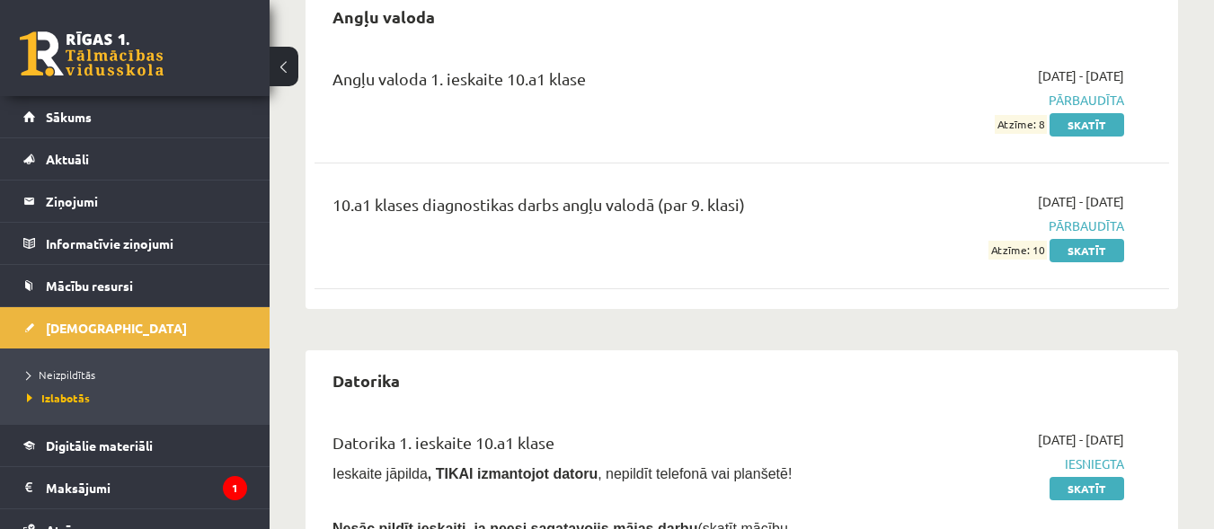
scroll to position [183, 0]
